Goal: Find specific page/section: Find specific page/section

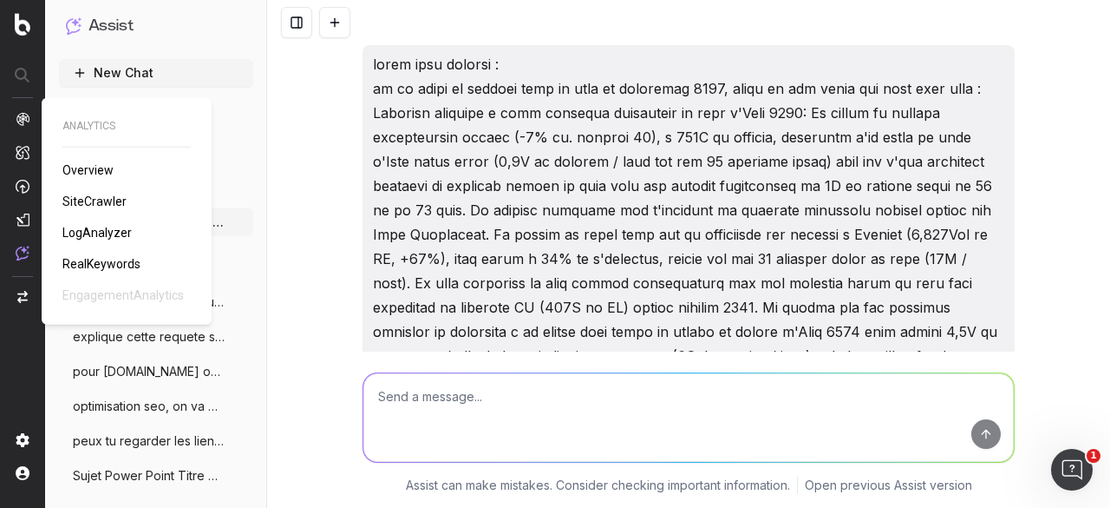
scroll to position [24722, 0]
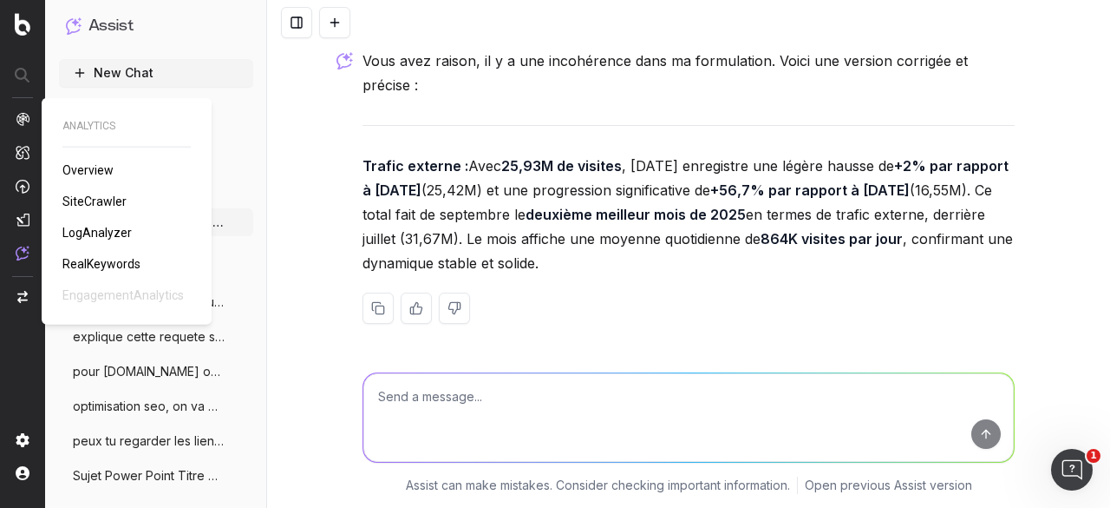
click at [76, 163] on span "Overview" at bounding box center [87, 170] width 51 height 14
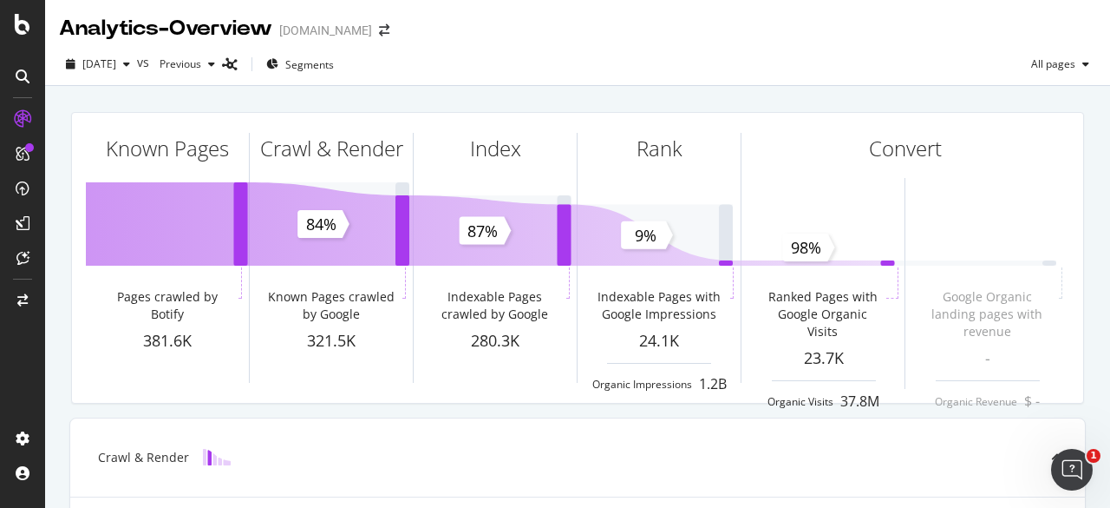
click at [29, 74] on div at bounding box center [23, 76] width 28 height 28
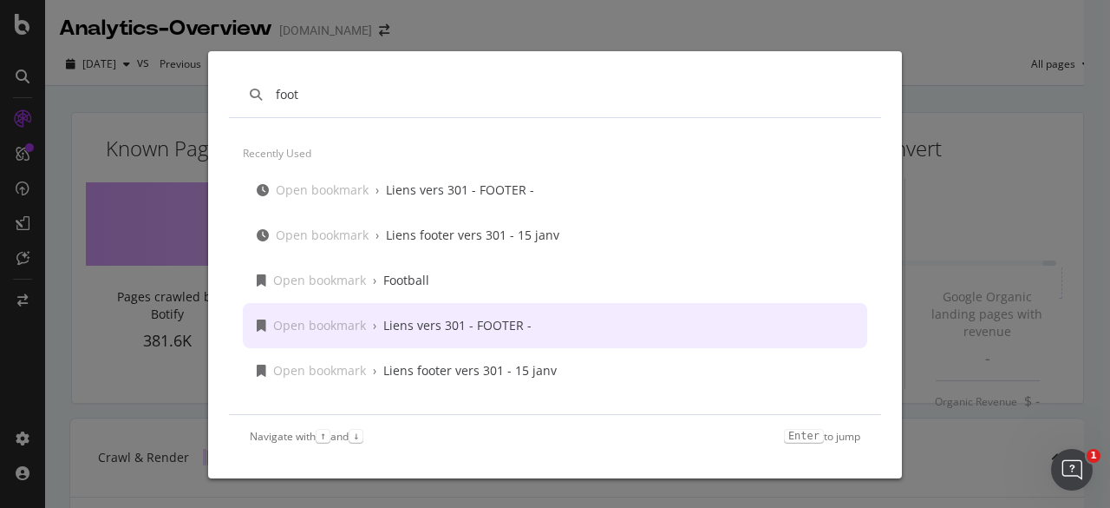
type input "foot"
click at [368, 325] on div "Open bookmark › Liens vers 301 - FOOTER -" at bounding box center [402, 325] width 259 height 17
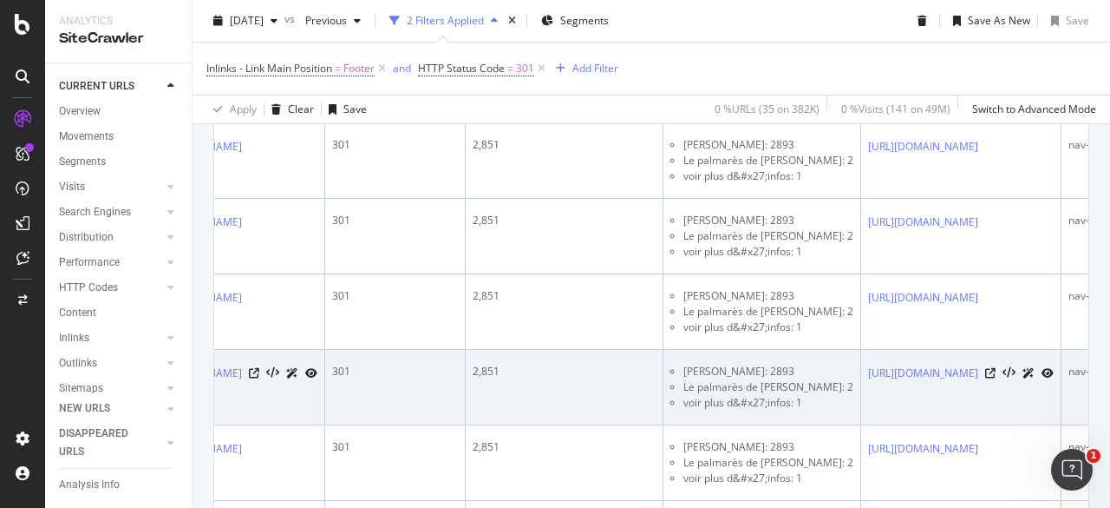
scroll to position [0, 90]
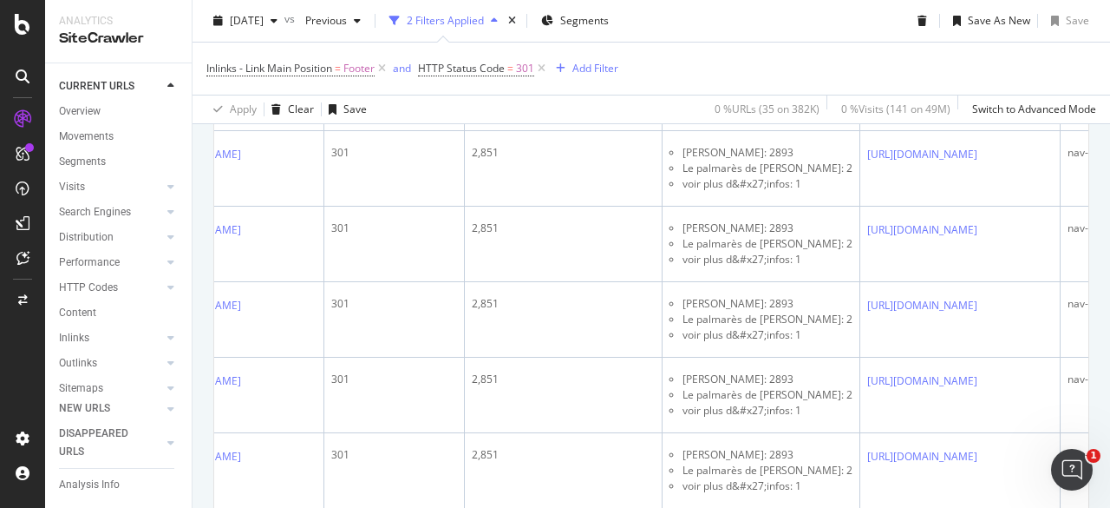
click at [465, 352] on td "301" at bounding box center [394, 319] width 141 height 75
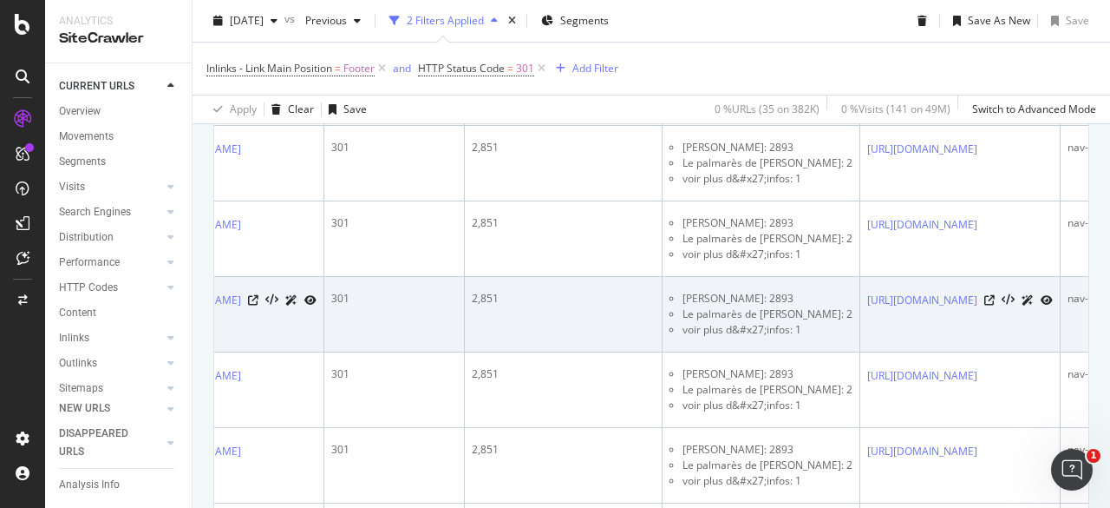
click at [465, 323] on td "301" at bounding box center [394, 314] width 141 height 75
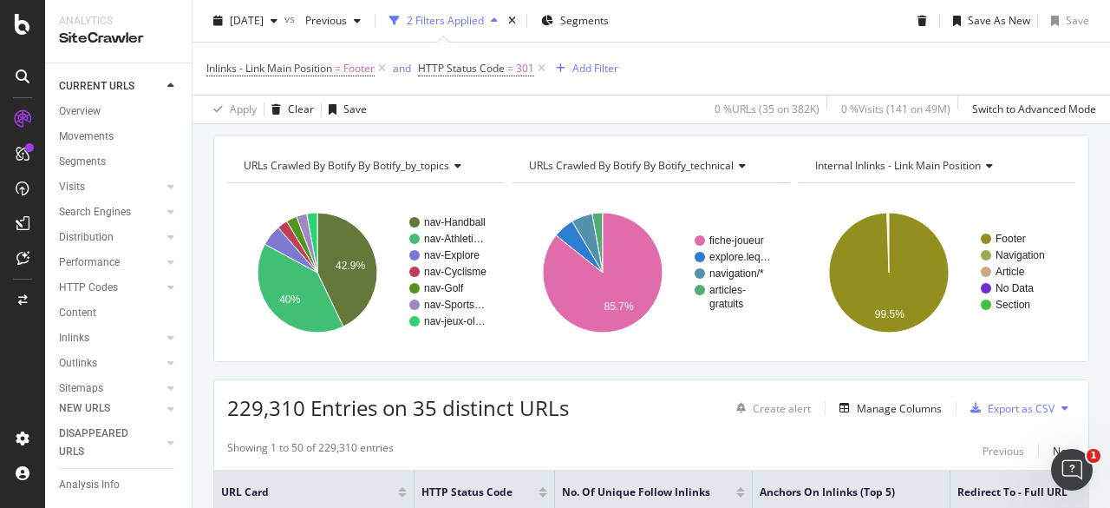
scroll to position [40, 0]
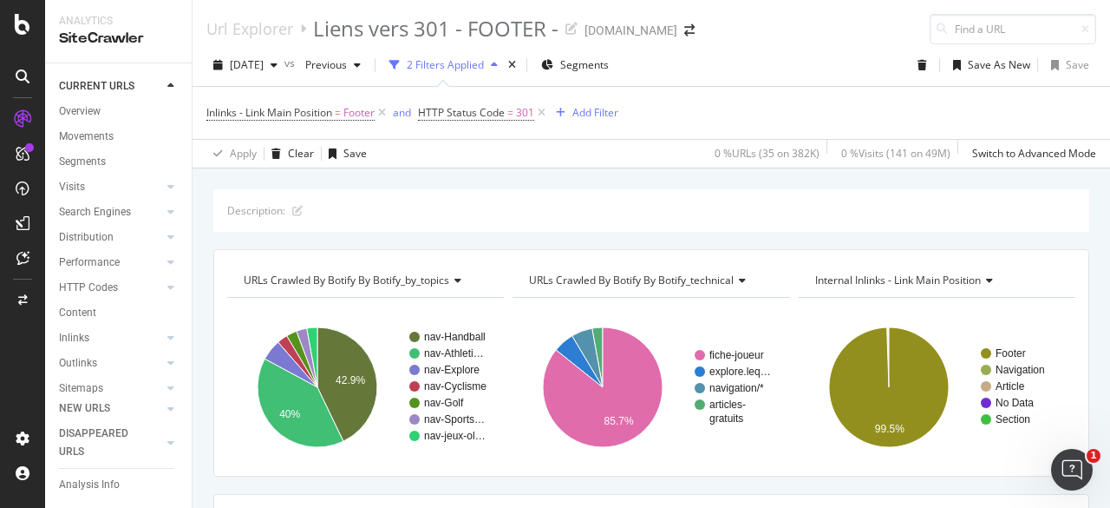
click at [23, 77] on icon at bounding box center [23, 76] width 14 height 14
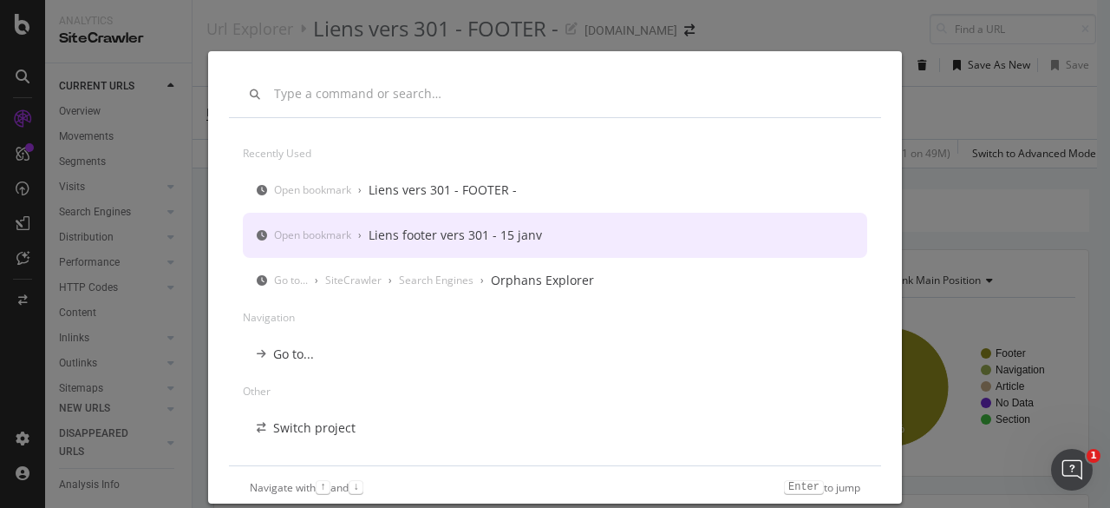
click at [398, 232] on div "Liens footer vers 301 - 15 janv" at bounding box center [456, 234] width 174 height 17
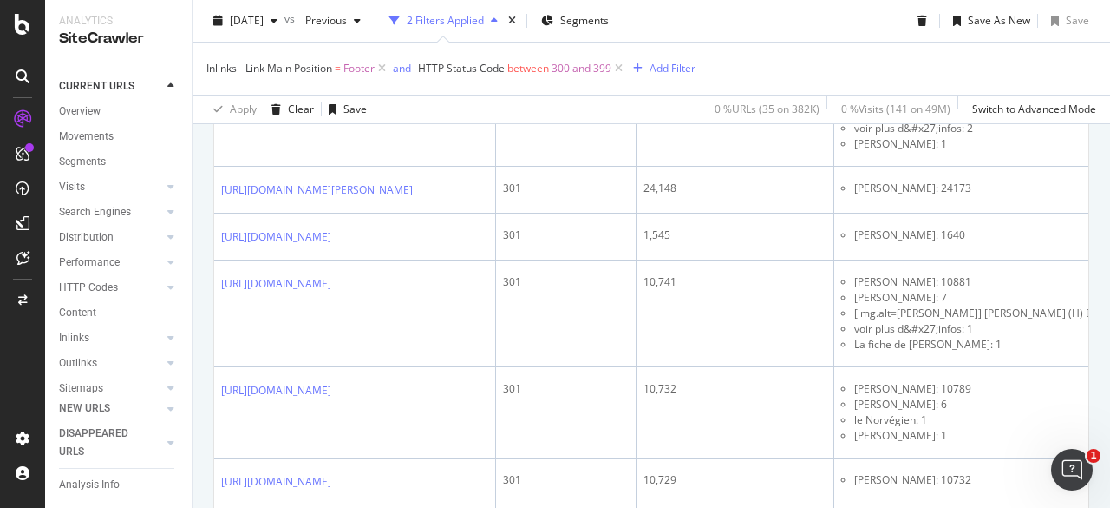
scroll to position [1587, 0]
